Goal: Information Seeking & Learning: Learn about a topic

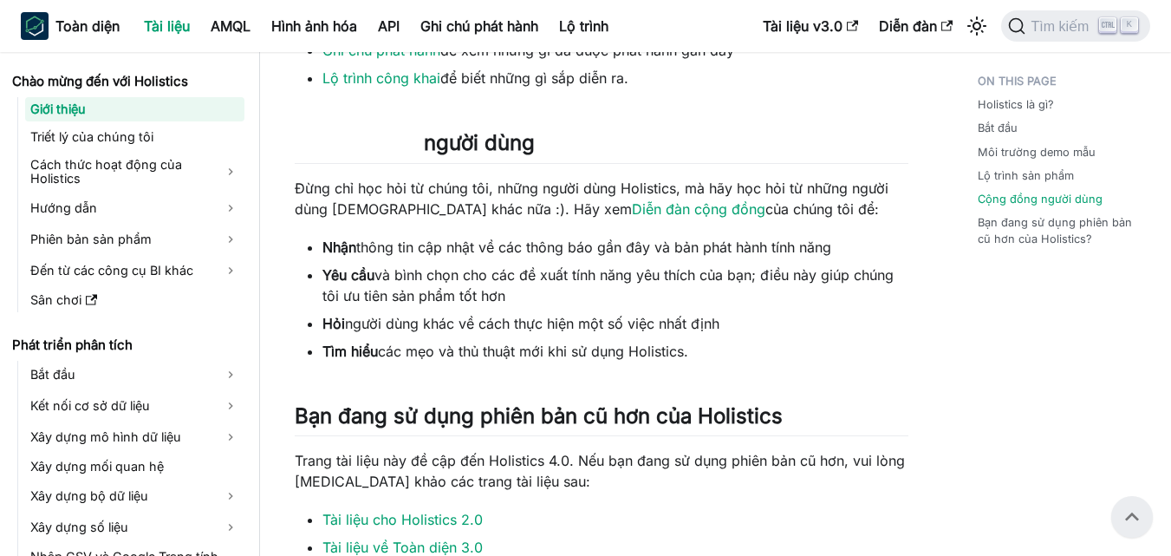
scroll to position [1095, 0]
